Goal: Task Accomplishment & Management: Complete application form

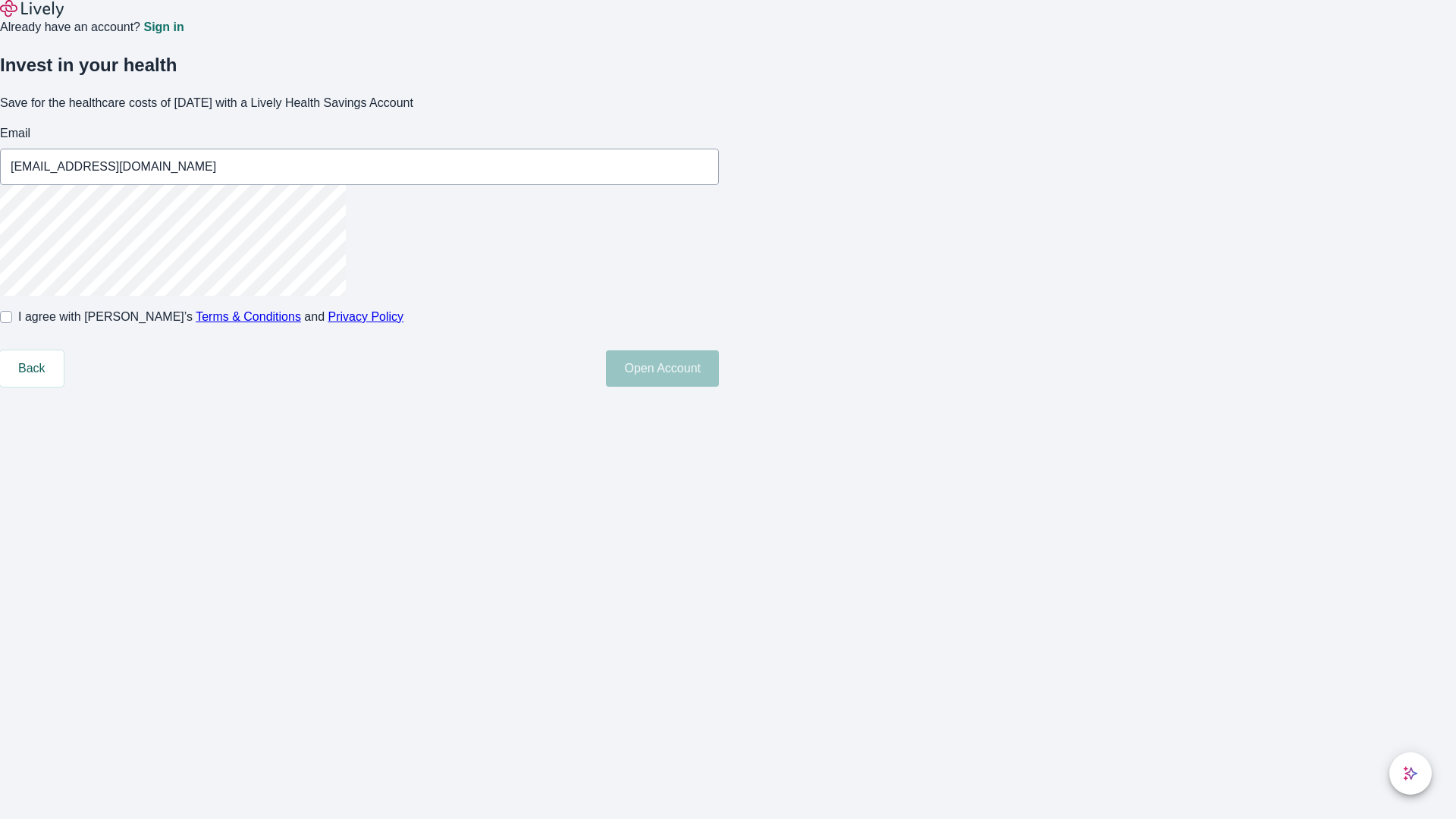
click at [12, 323] on input "I agree with Lively’s Terms & Conditions and Privacy Policy" at bounding box center [6, 317] width 12 height 12
checkbox input "true"
click at [719, 387] on button "Open Account" at bounding box center [662, 368] width 113 height 37
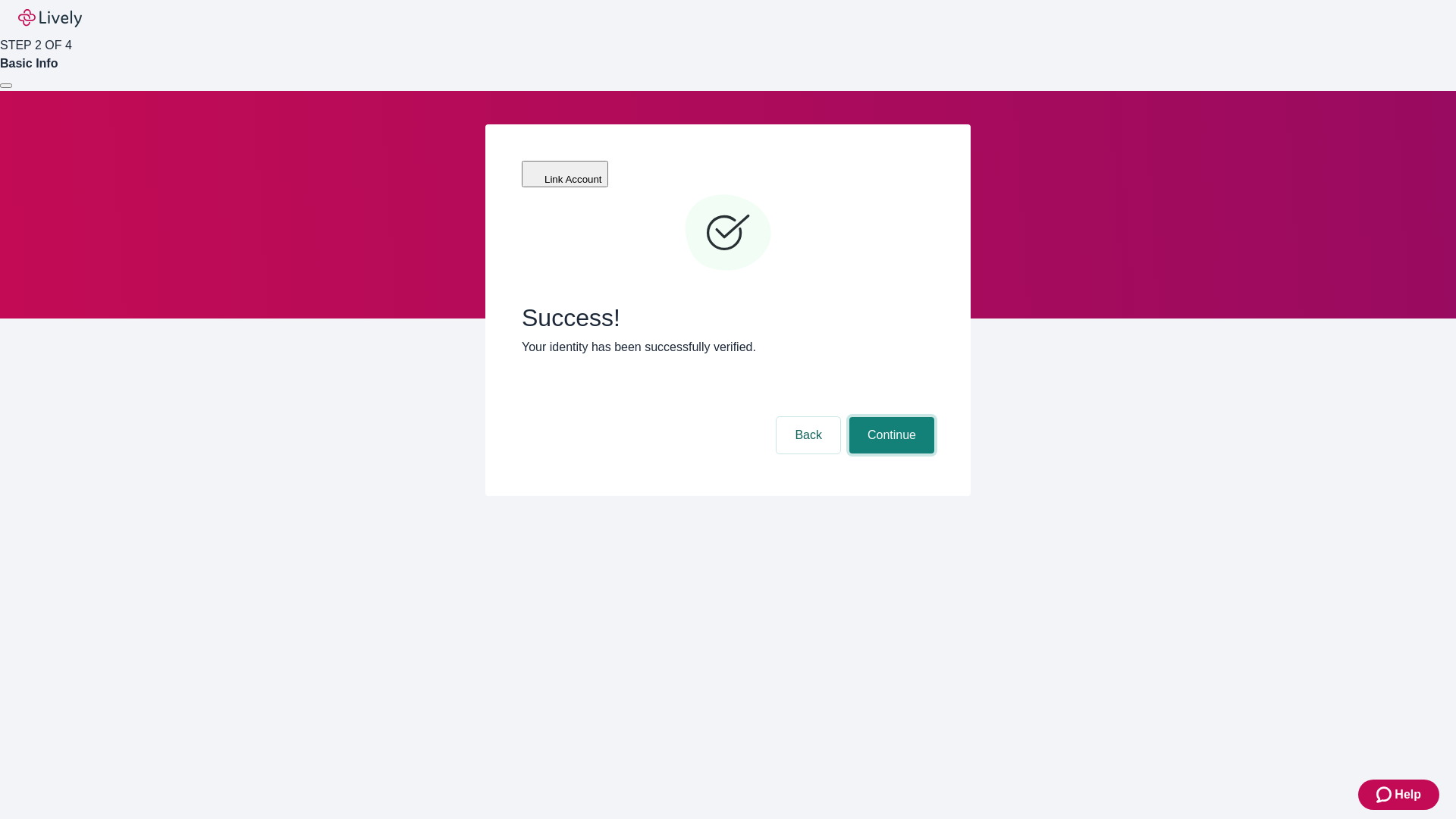
click at [889, 417] on button "Continue" at bounding box center [892, 435] width 85 height 37
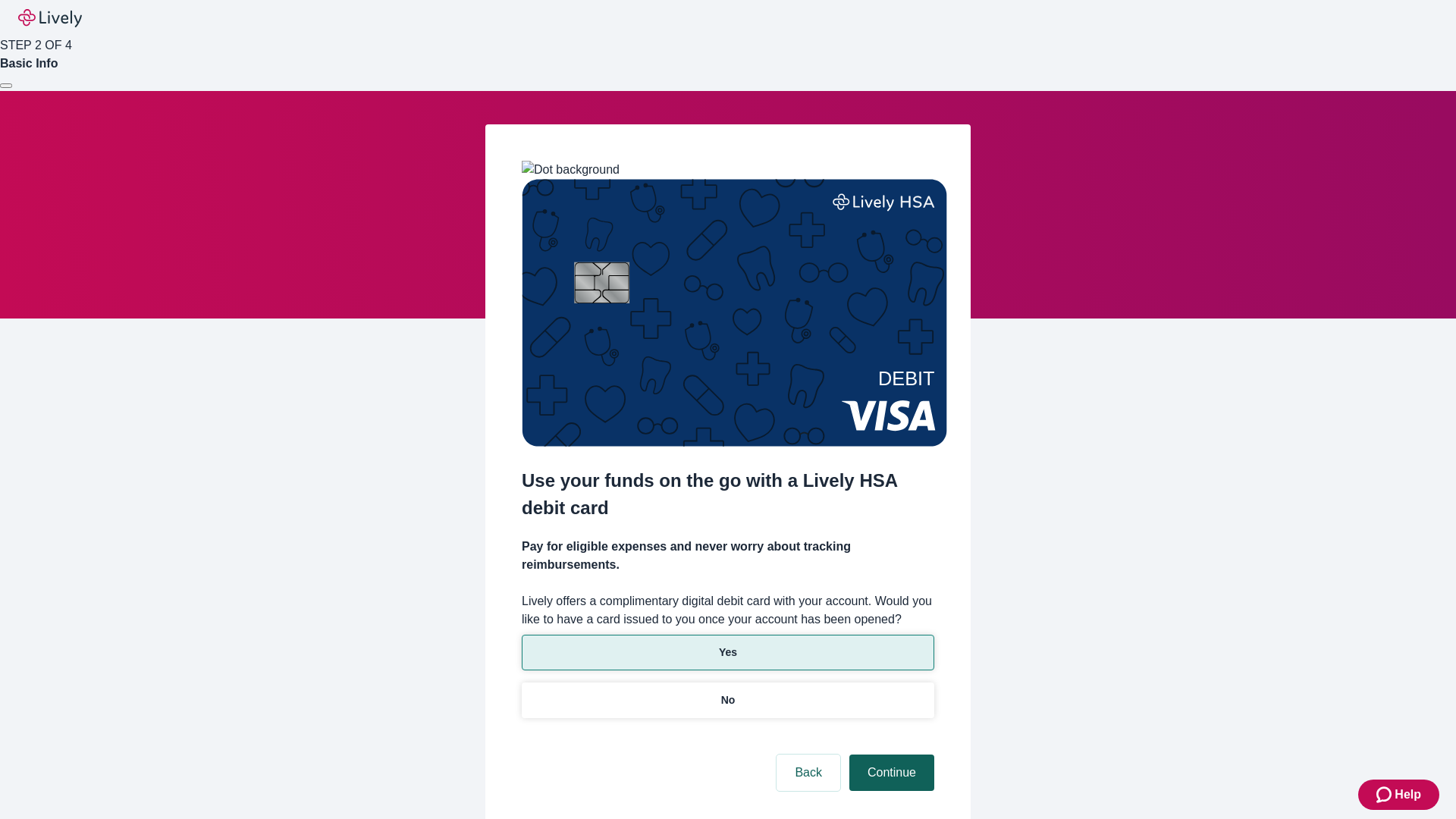
click at [727, 692] on p "No" at bounding box center [729, 700] width 15 height 16
click at [889, 755] on button "Continue" at bounding box center [892, 773] width 85 height 37
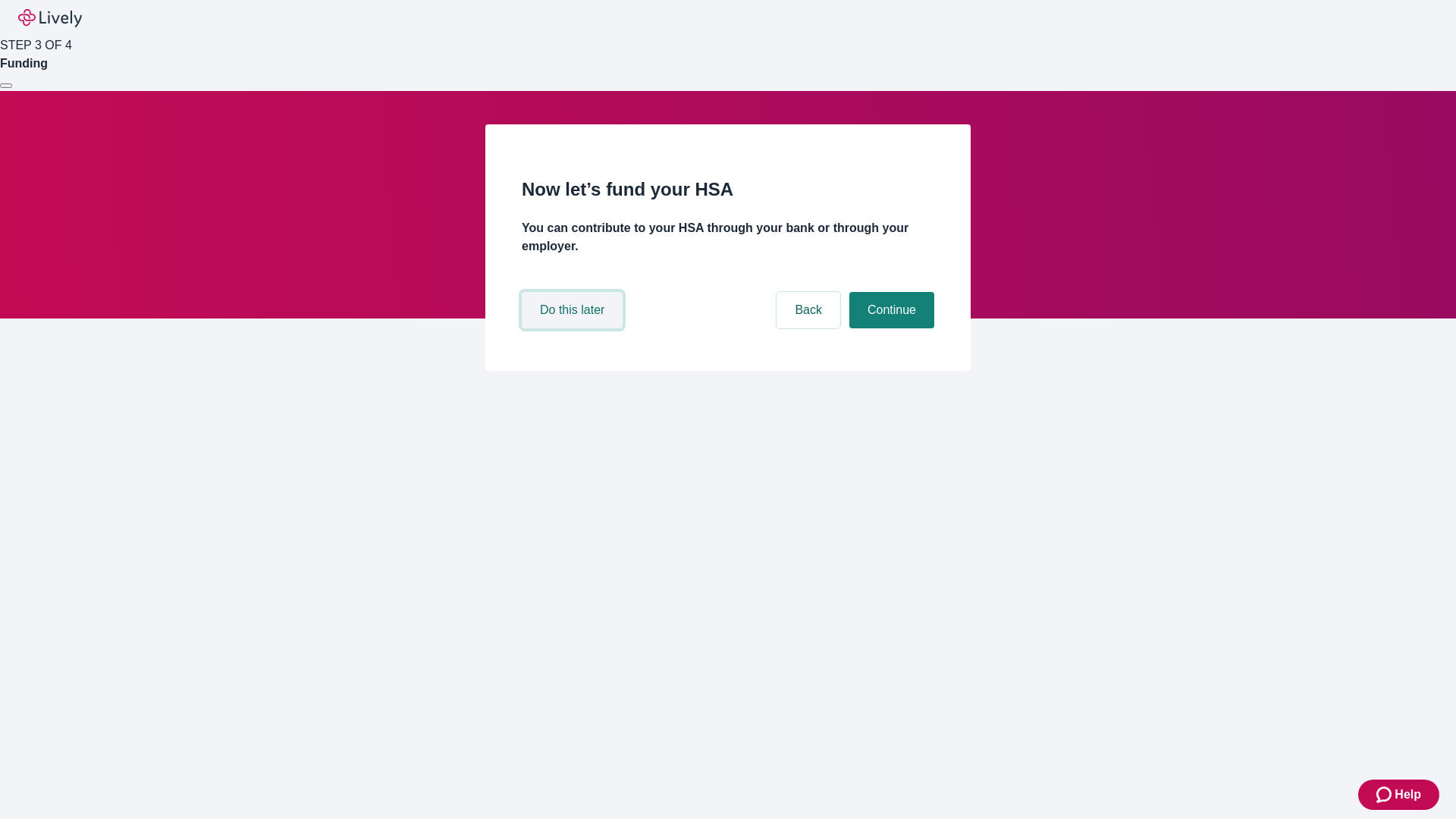
click at [574, 328] on button "Do this later" at bounding box center [572, 310] width 101 height 37
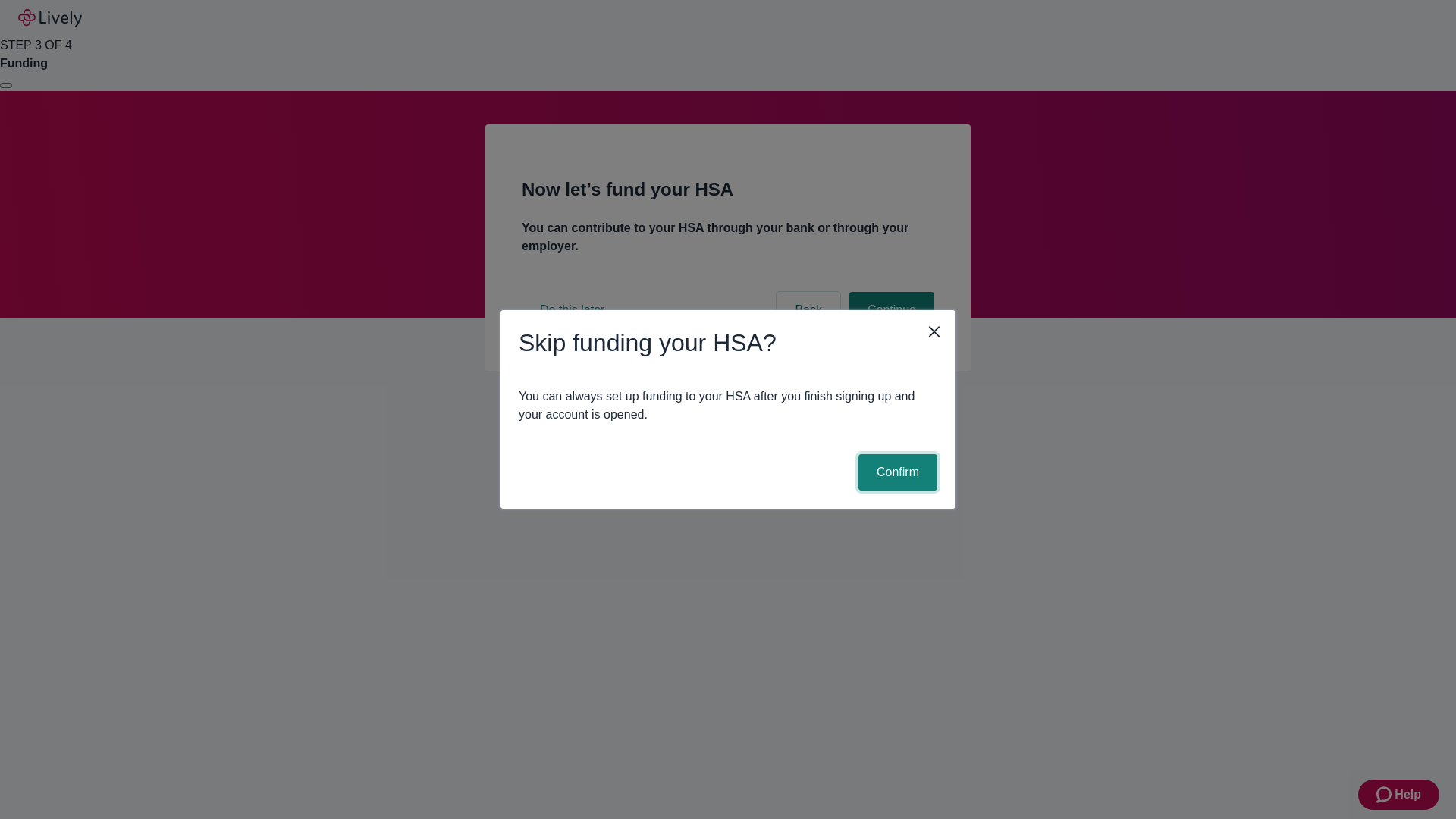
click at [896, 472] on button "Confirm" at bounding box center [897, 472] width 79 height 37
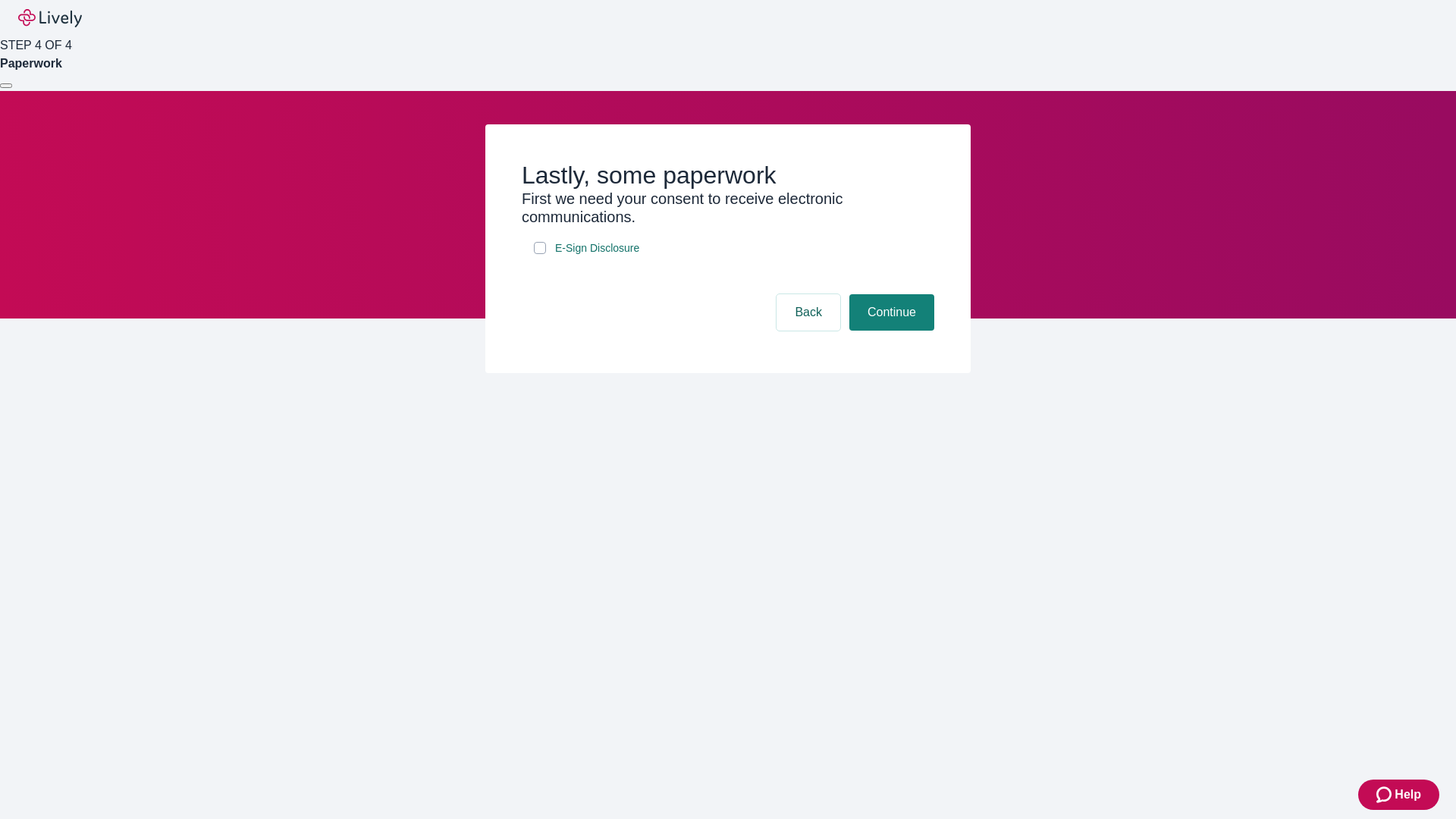
click at [540, 254] on input "E-Sign Disclosure" at bounding box center [540, 247] width 12 height 12
checkbox input "true"
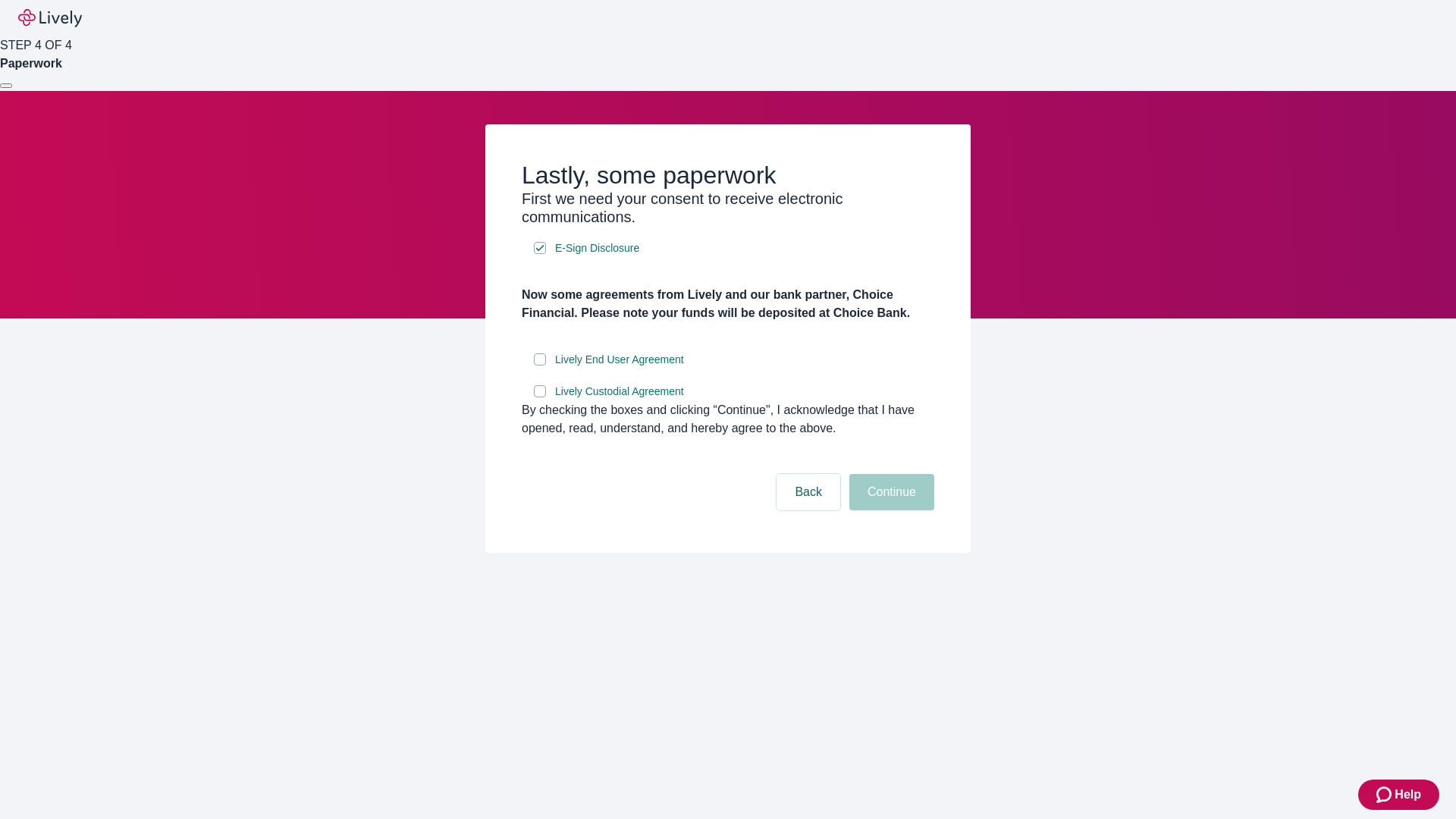
click at [540, 366] on input "Lively End User Agreement" at bounding box center [540, 359] width 12 height 12
checkbox input "true"
click at [540, 397] on input "Lively Custodial Agreement" at bounding box center [540, 391] width 12 height 12
checkbox input "true"
click at [889, 510] on button "Continue" at bounding box center [892, 492] width 85 height 37
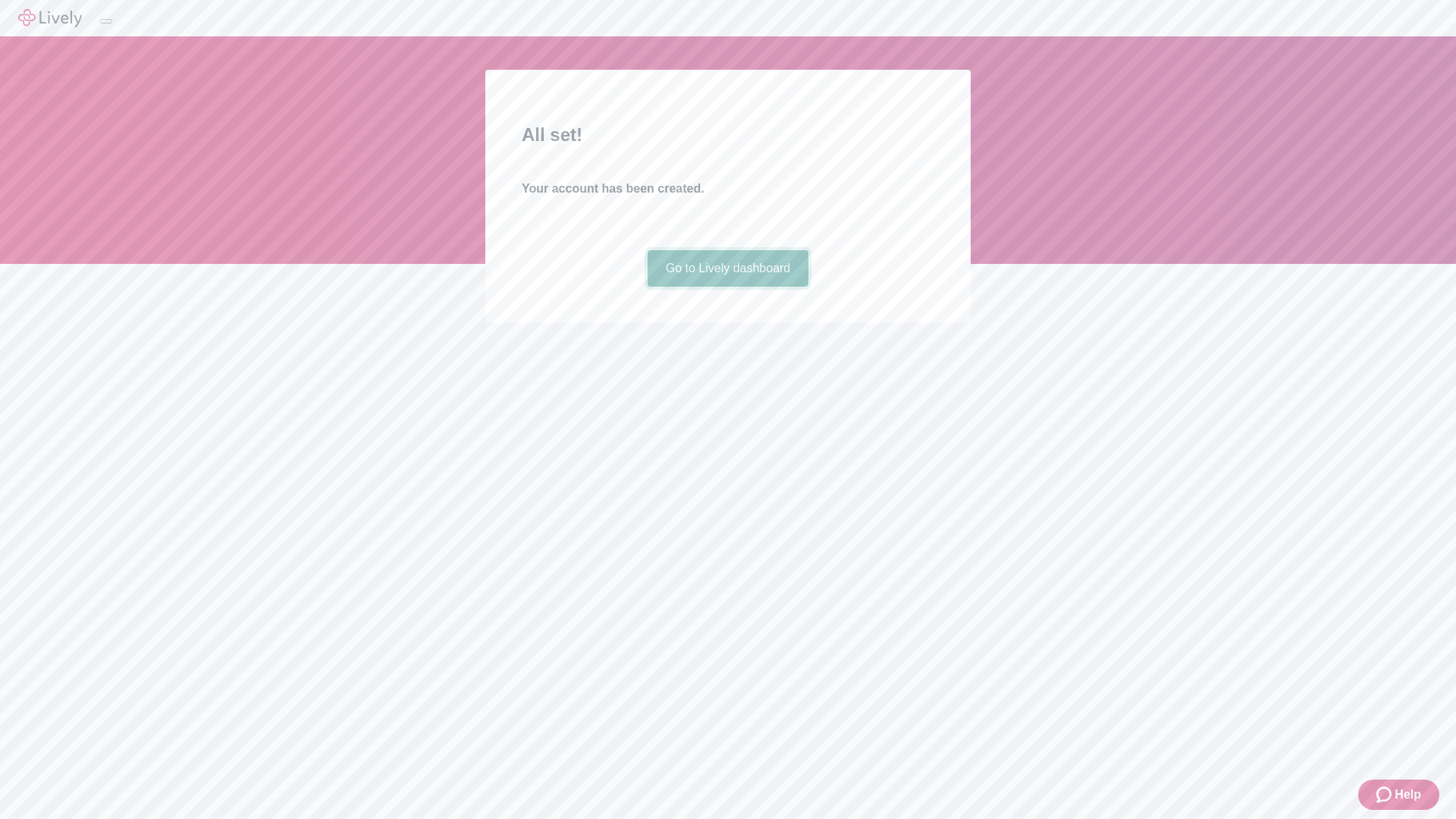
click at [727, 287] on link "Go to Lively dashboard" at bounding box center [728, 268] width 161 height 37
